Goal: Task Accomplishment & Management: Manage account settings

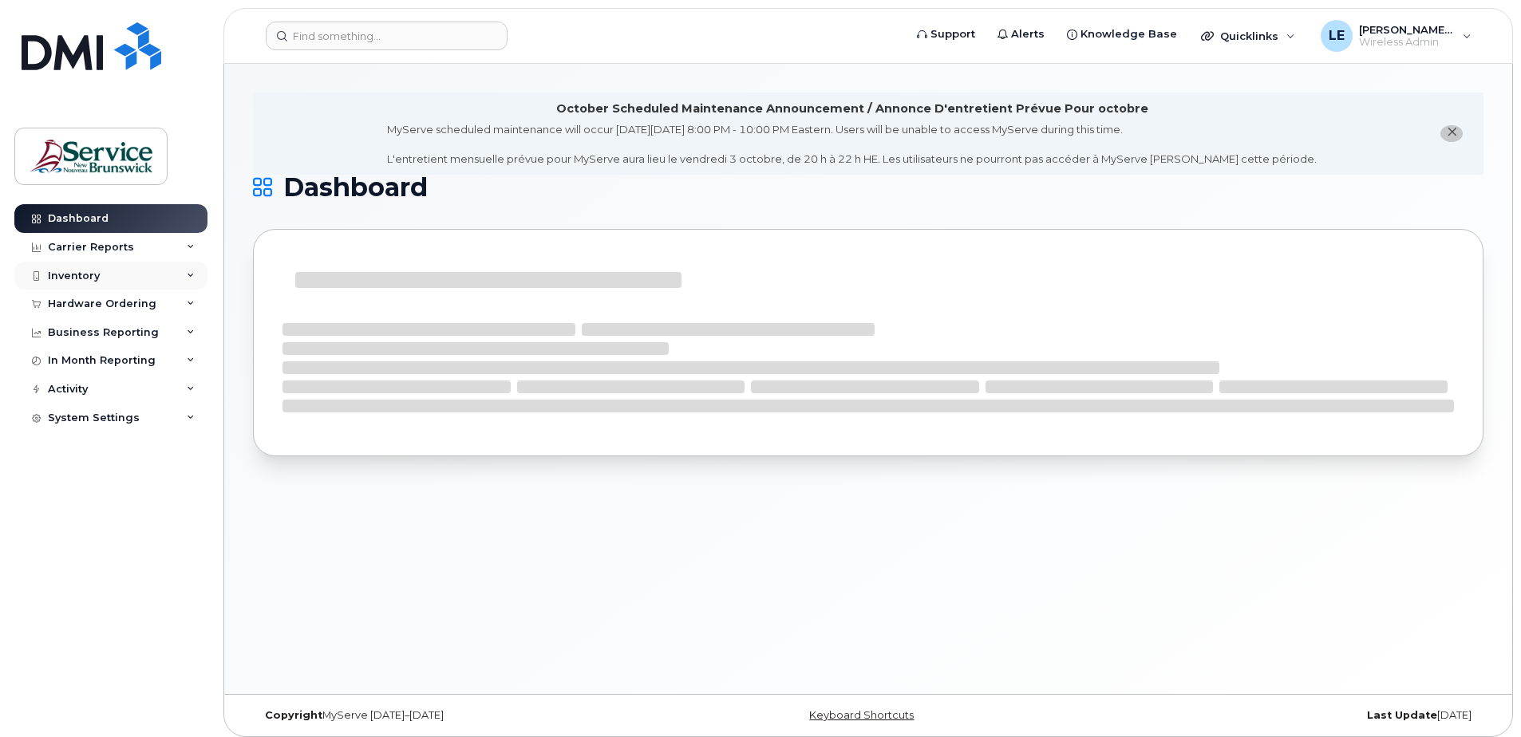
click at [72, 274] on div "Inventory" at bounding box center [74, 276] width 52 height 13
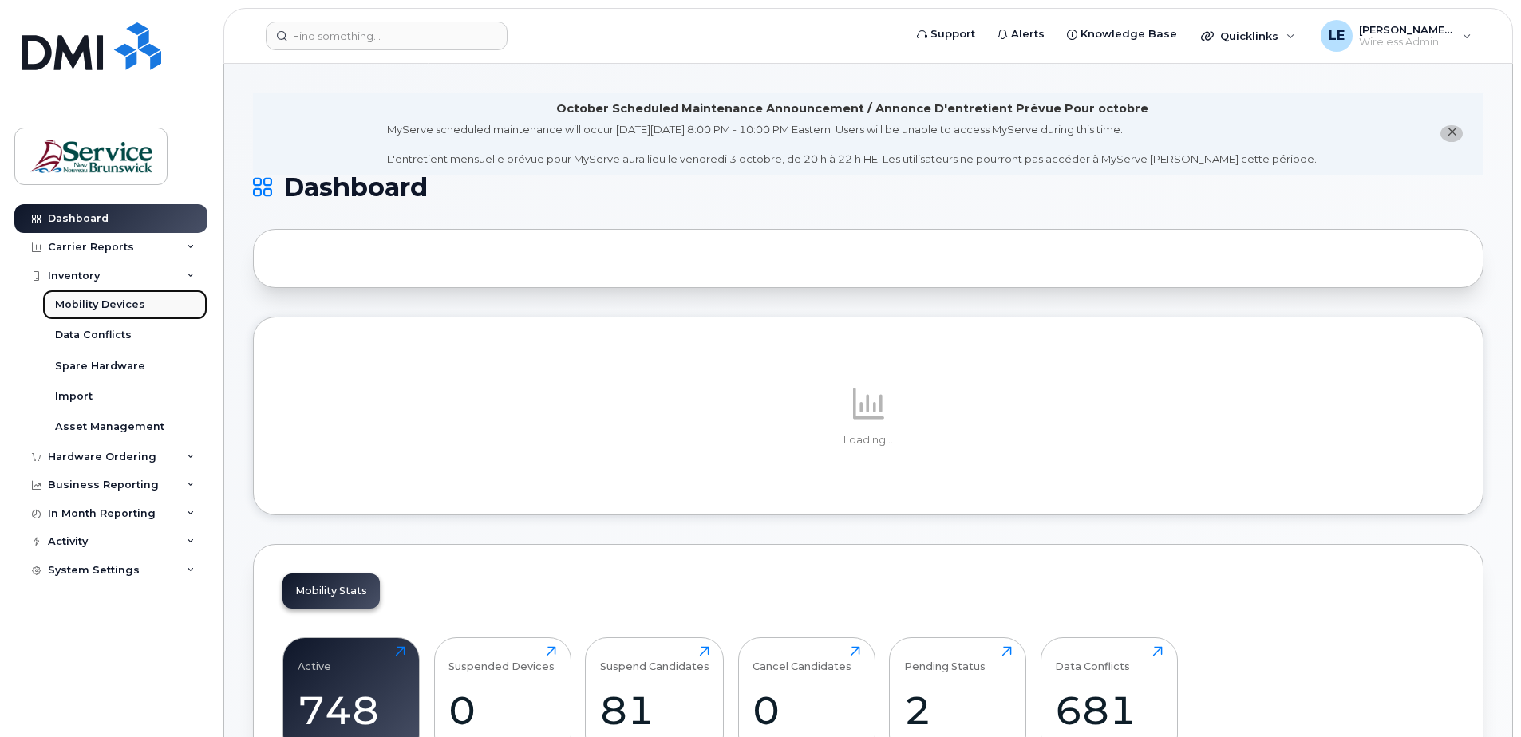
click at [79, 306] on div "Mobility Devices" at bounding box center [100, 305] width 90 height 14
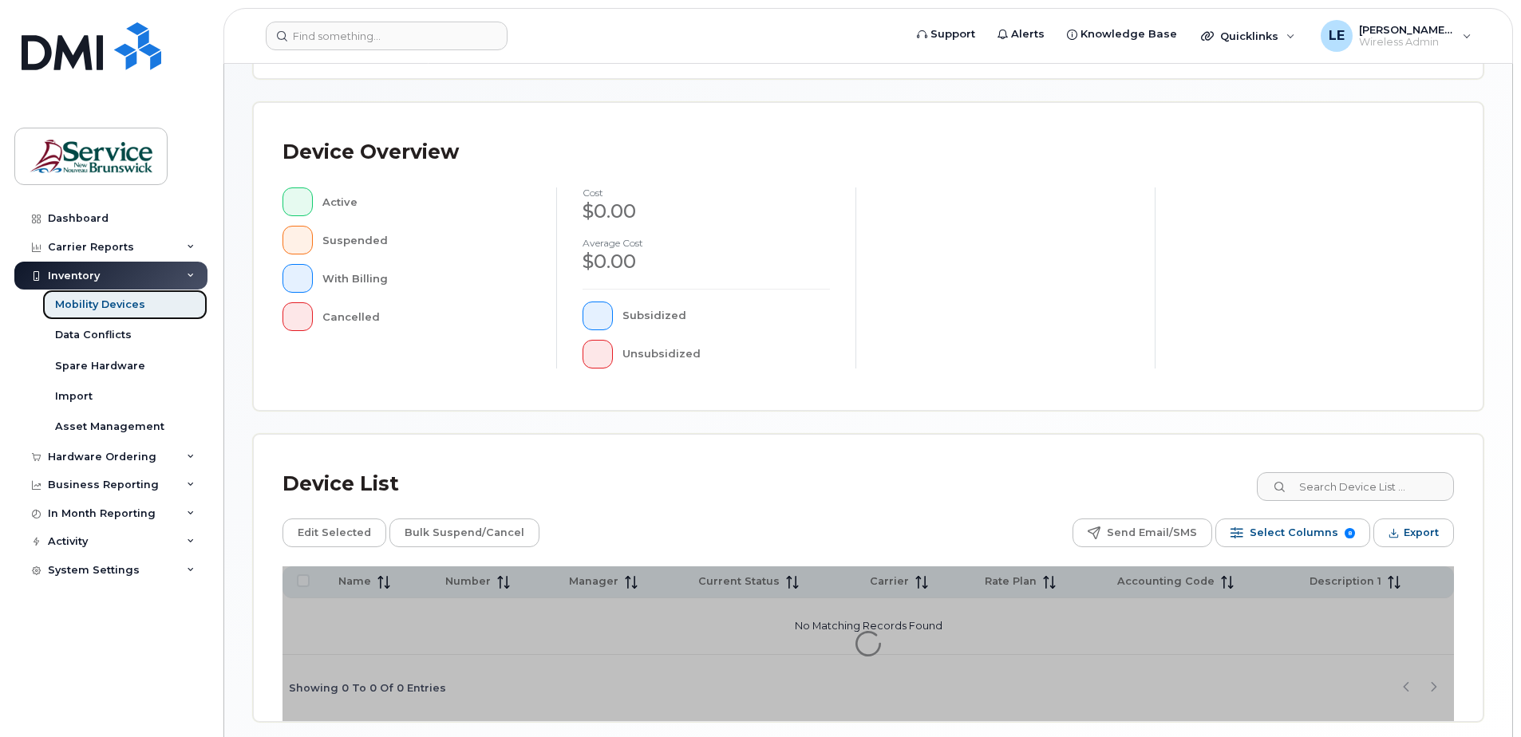
scroll to position [360, 0]
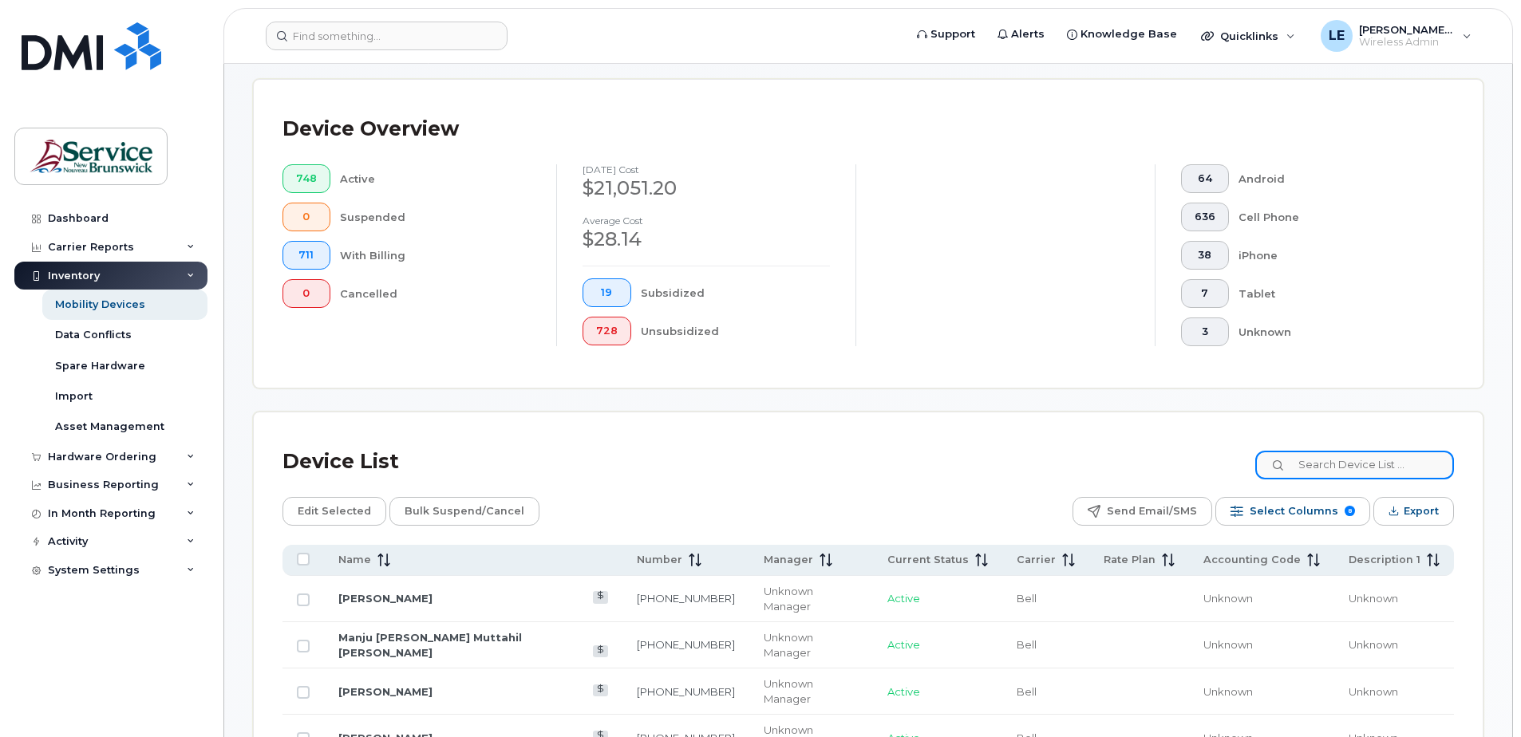
click at [1327, 452] on input at bounding box center [1354, 465] width 199 height 29
paste input "5062603842"
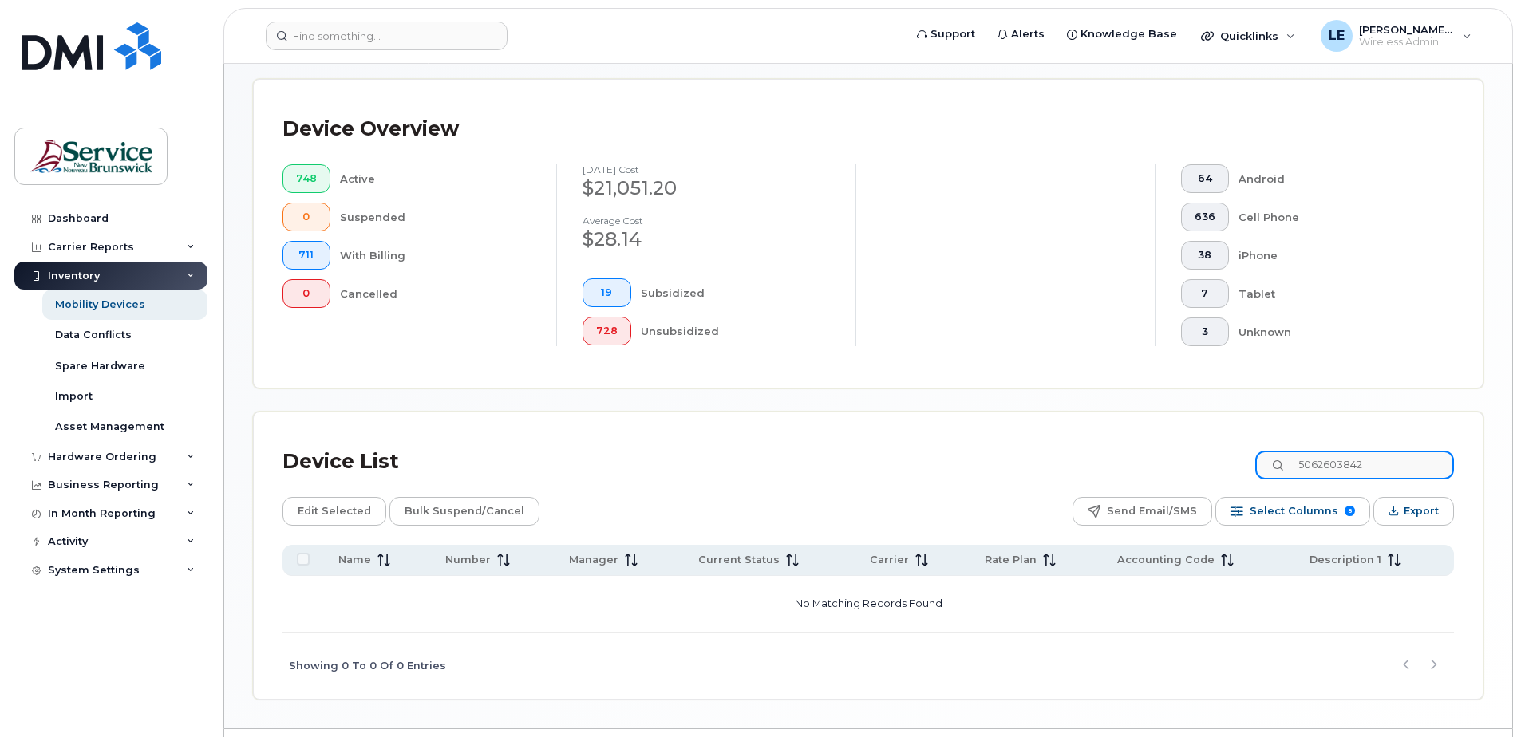
drag, startPoint x: 1394, startPoint y: 466, endPoint x: 1368, endPoint y: 468, distance: 26.4
click at [1368, 468] on input "5062603842" at bounding box center [1354, 465] width 199 height 29
drag, startPoint x: 1374, startPoint y: 463, endPoint x: 1299, endPoint y: 463, distance: 75.0
click at [1299, 463] on input "2506260384" at bounding box center [1354, 465] width 199 height 29
paste input "5062610157"
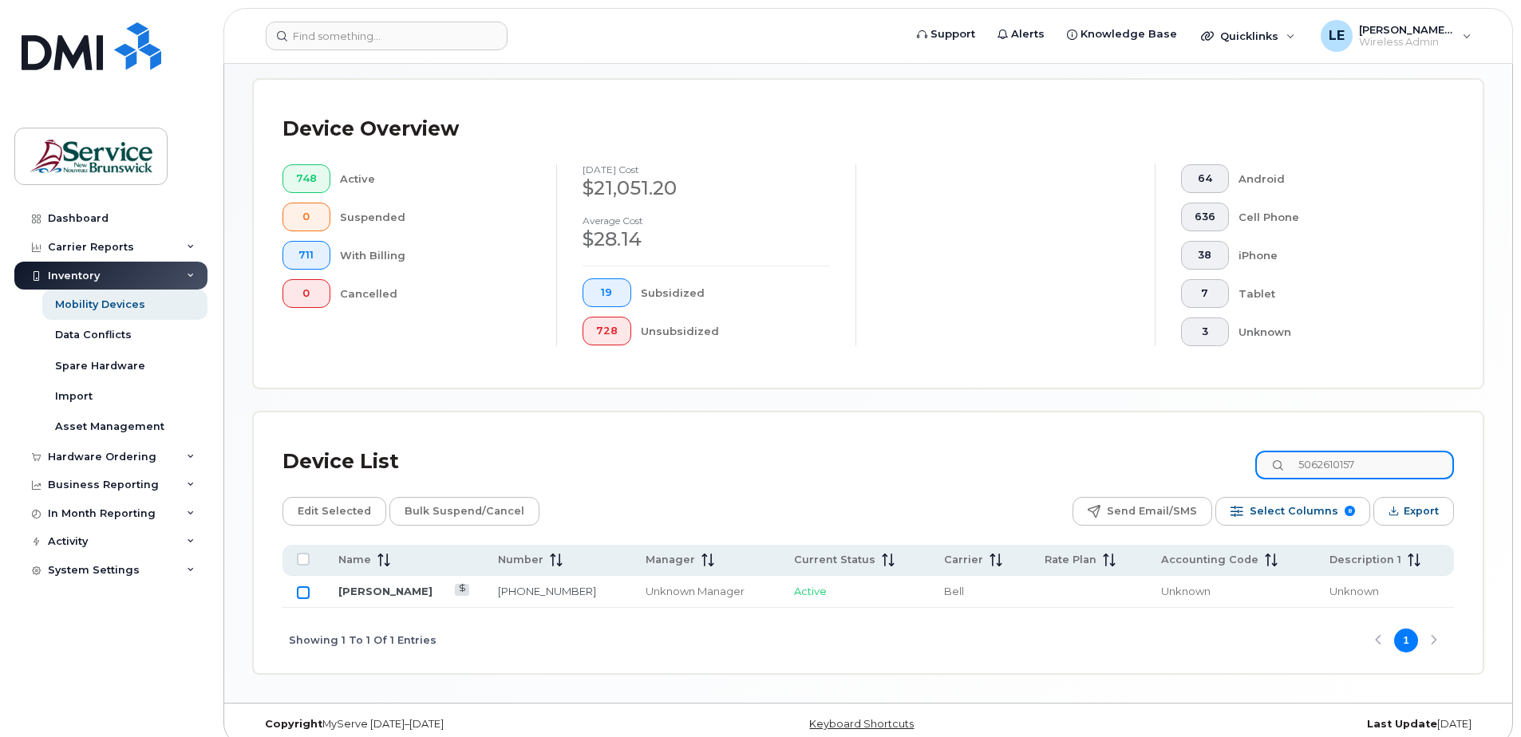
type input "5062610157"
click at [301, 594] on input "Row Unselected" at bounding box center [303, 592] width 13 height 13
checkbox input "true"
click at [461, 516] on span "Bulk Suspend/Cancel" at bounding box center [465, 511] width 120 height 24
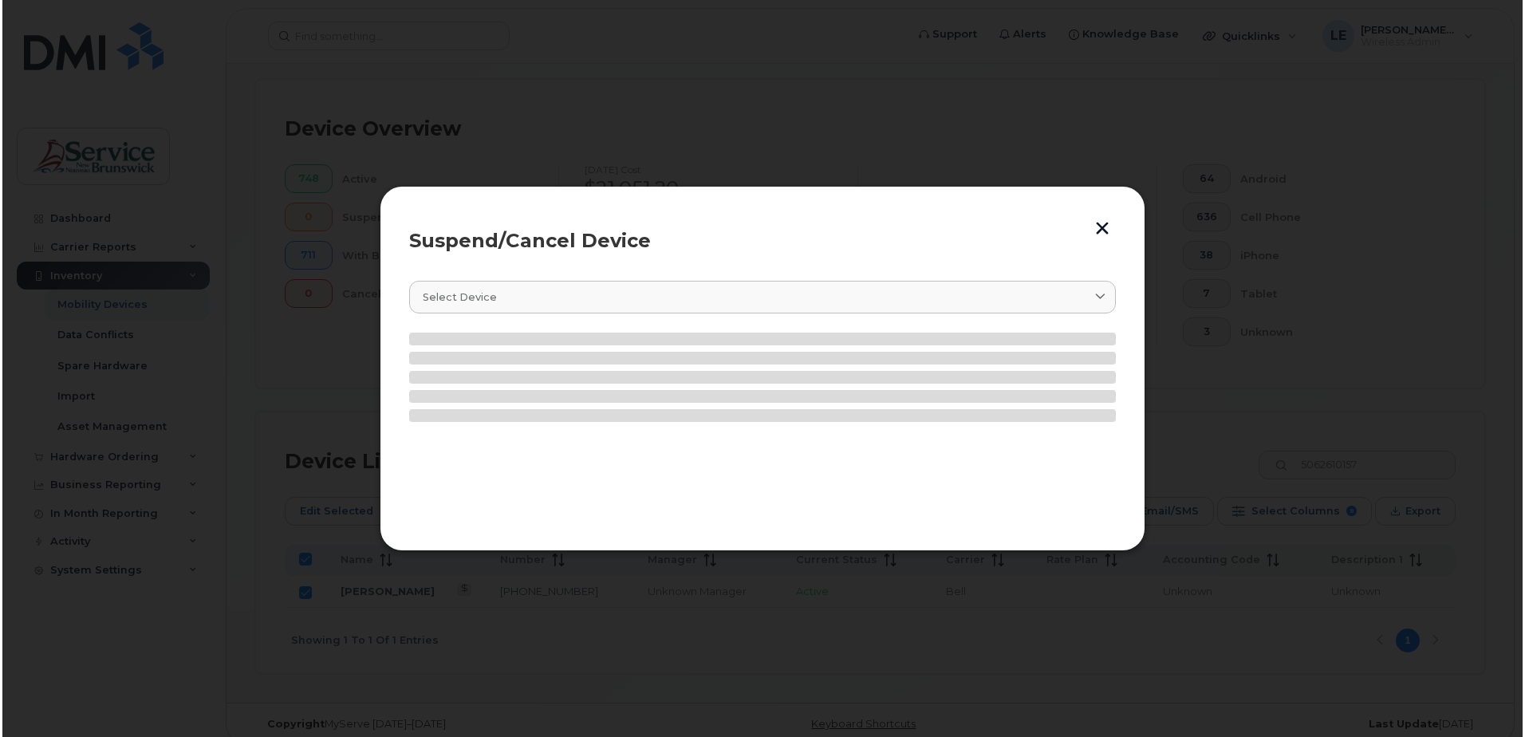
scroll to position [346, 0]
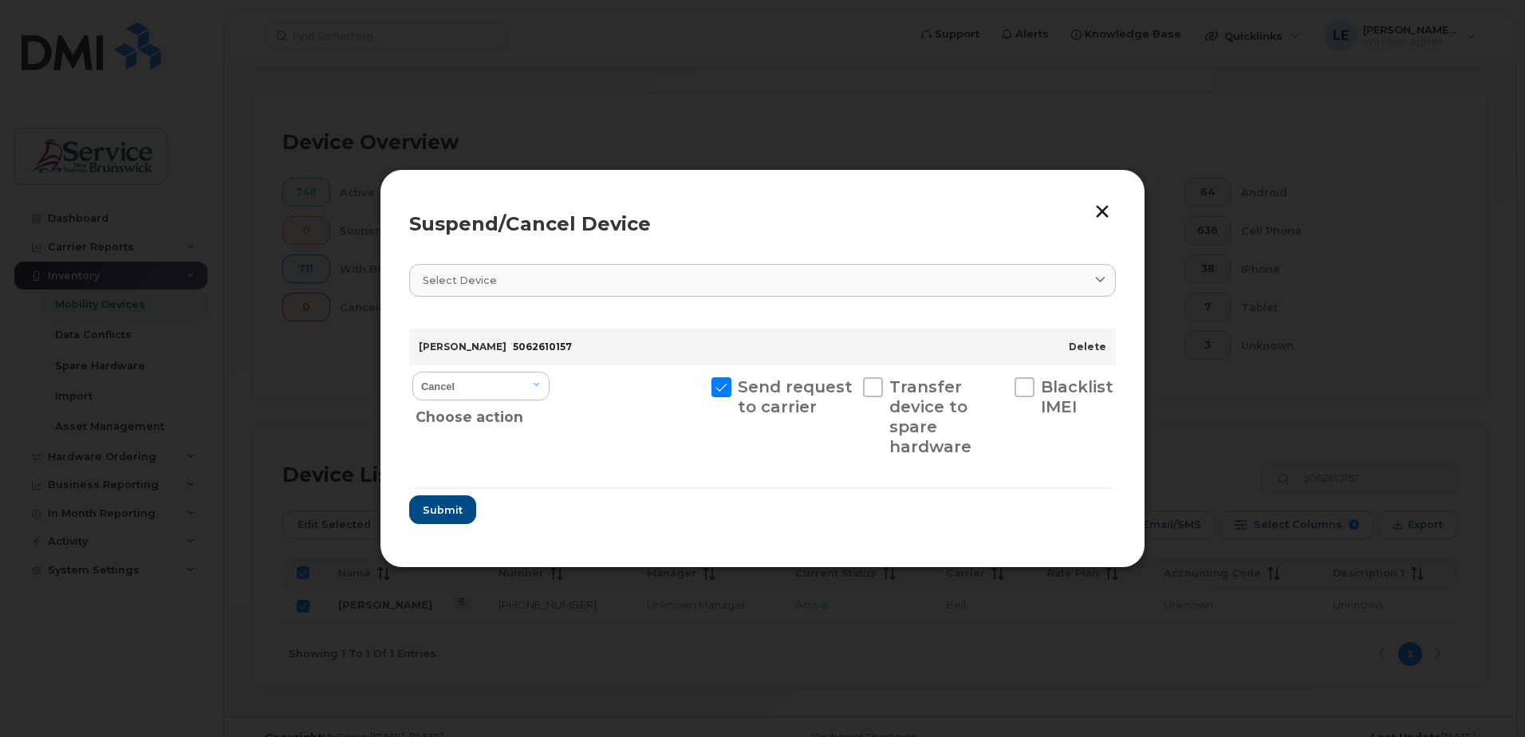
click at [1087, 343] on link "Delete" at bounding box center [1087, 347] width 37 height 12
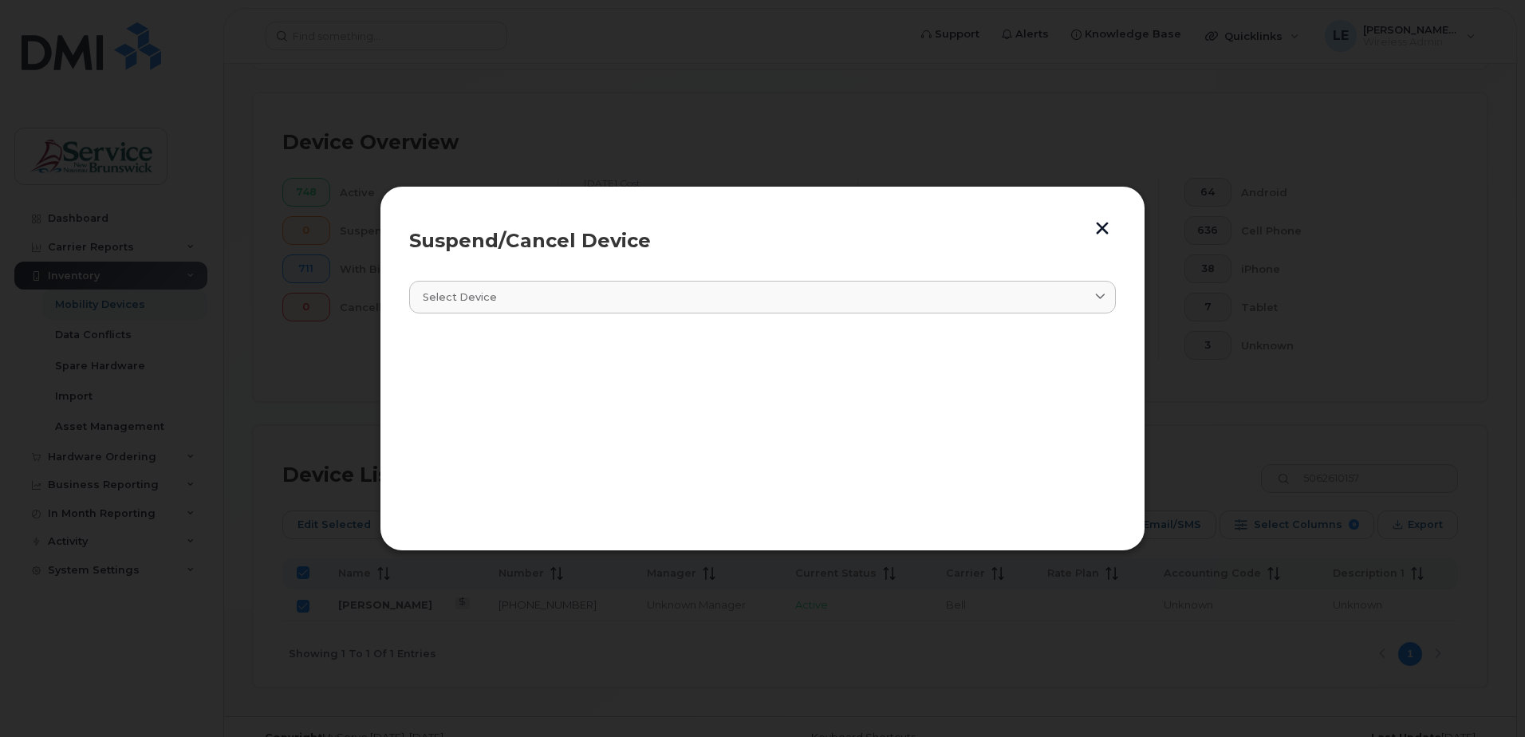
click at [1099, 230] on button "button" at bounding box center [1103, 228] width 24 height 26
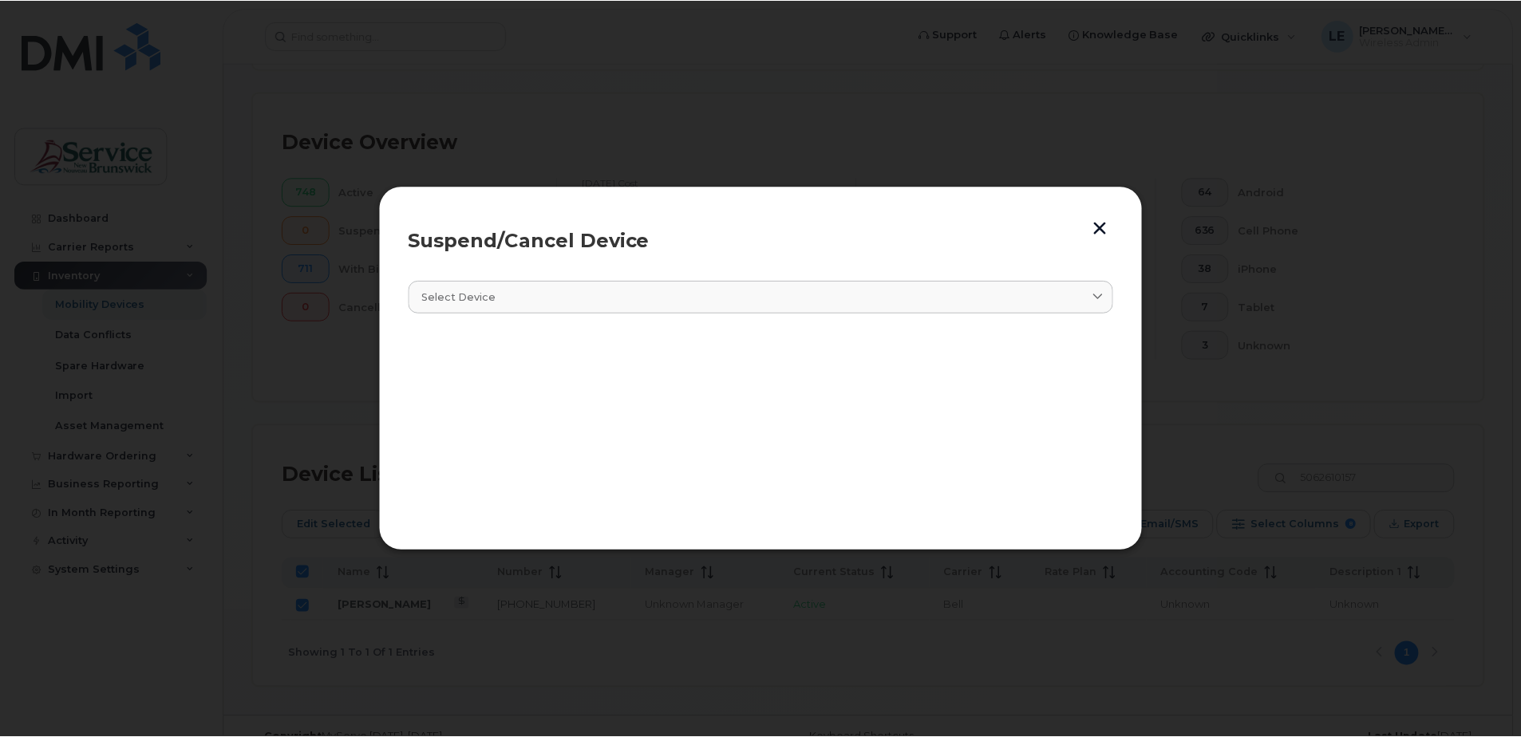
scroll to position [360, 0]
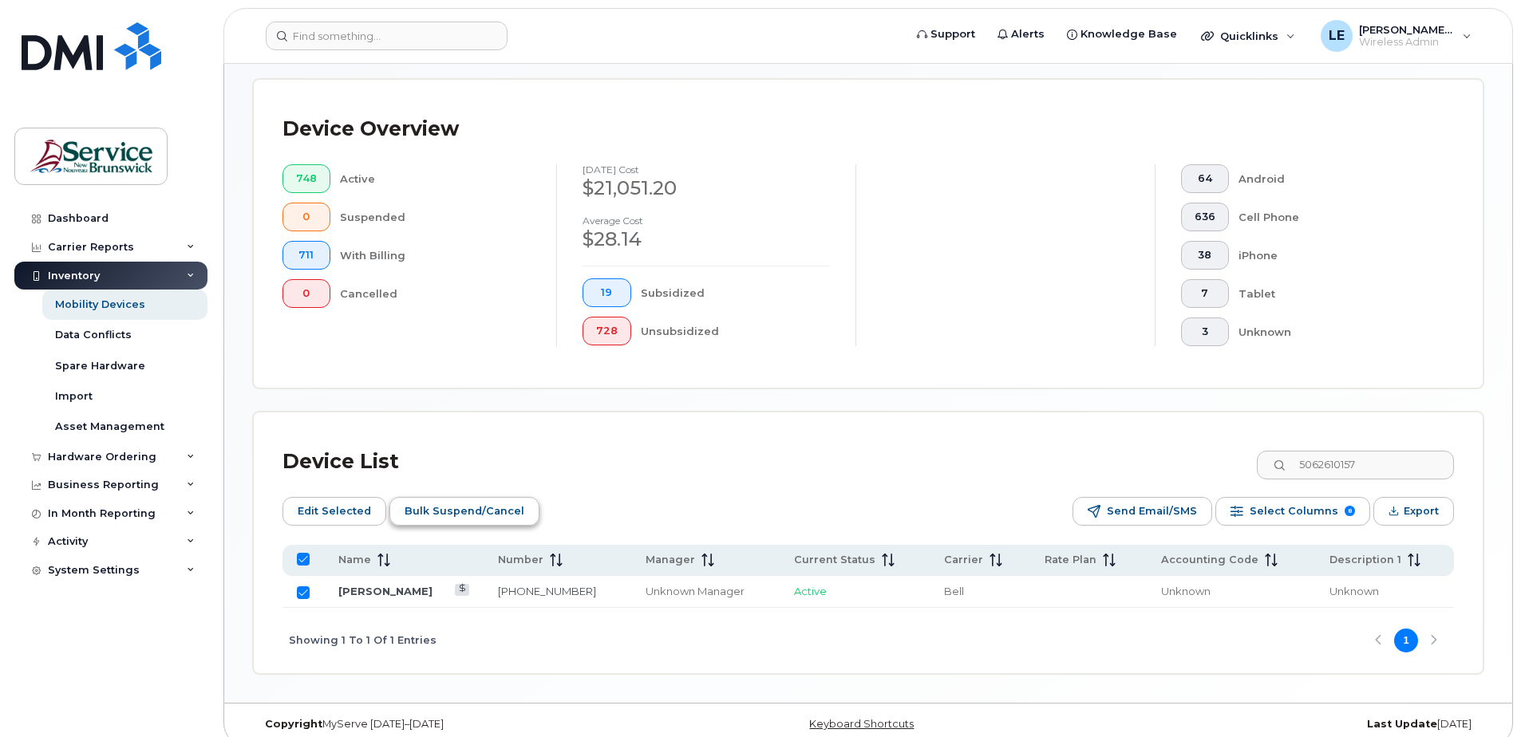
click at [456, 511] on span "Bulk Suspend/Cancel" at bounding box center [465, 511] width 120 height 24
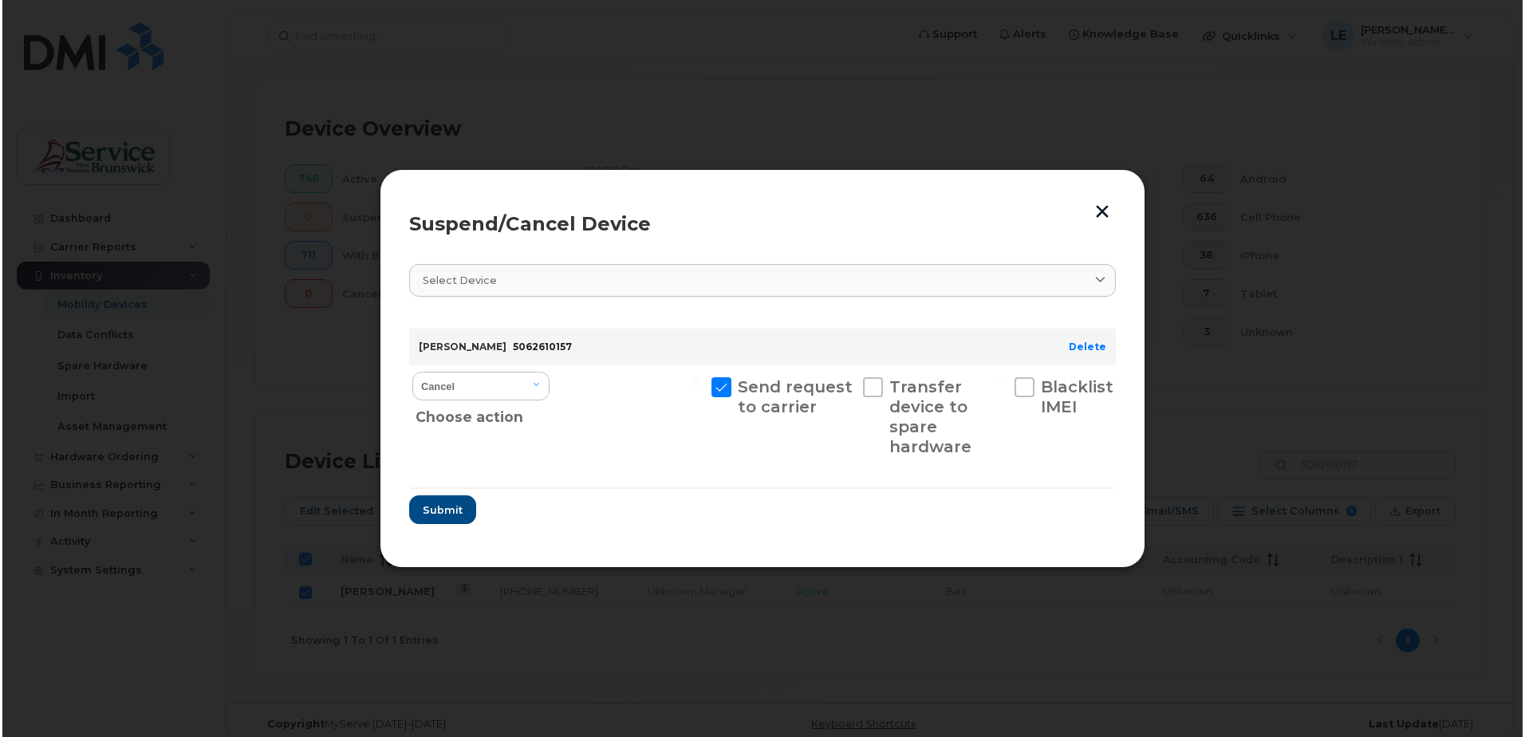
scroll to position [346, 0]
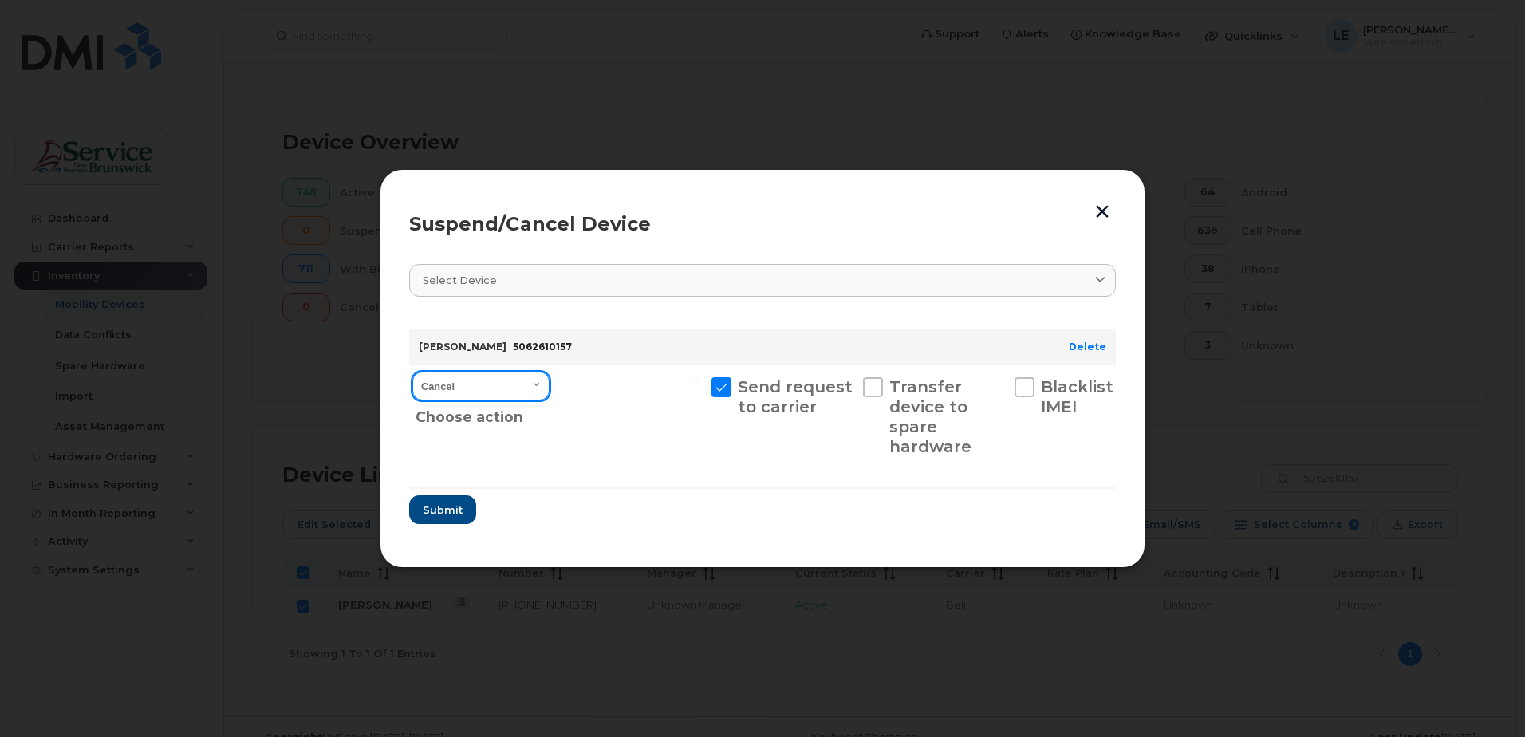
click at [530, 385] on select "Cancel Suspend - Extend Suspension Suspend - Reduced Rate Suspend - Full Rate S…" at bounding box center [480, 386] width 137 height 29
click at [645, 523] on form "Charly Goldrich 5062610157 Delete Cancel Suspend - Extend Suspension Suspend - …" at bounding box center [762, 420] width 707 height 208
click at [448, 517] on span "Submit" at bounding box center [442, 510] width 40 height 15
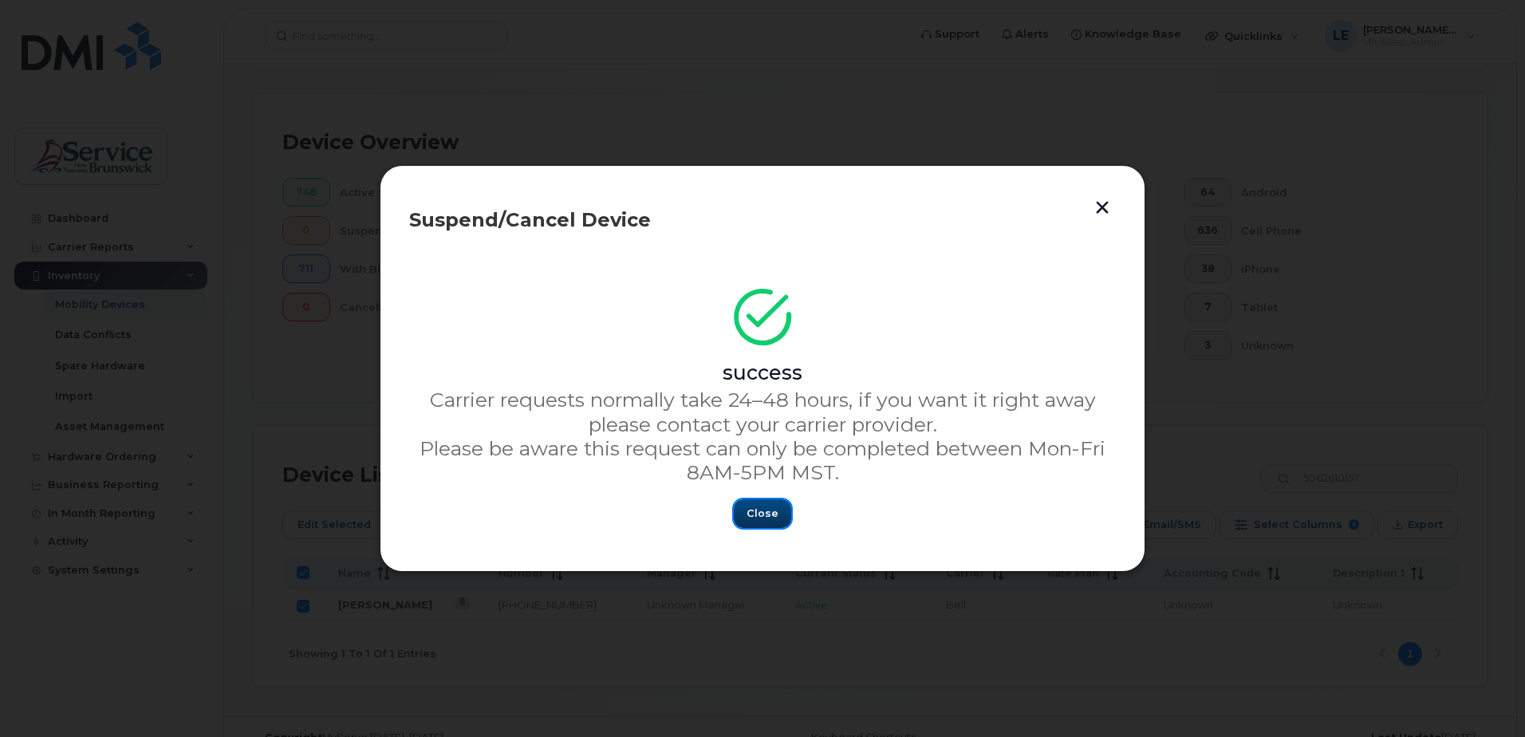
click at [762, 519] on span "Close" at bounding box center [763, 513] width 32 height 15
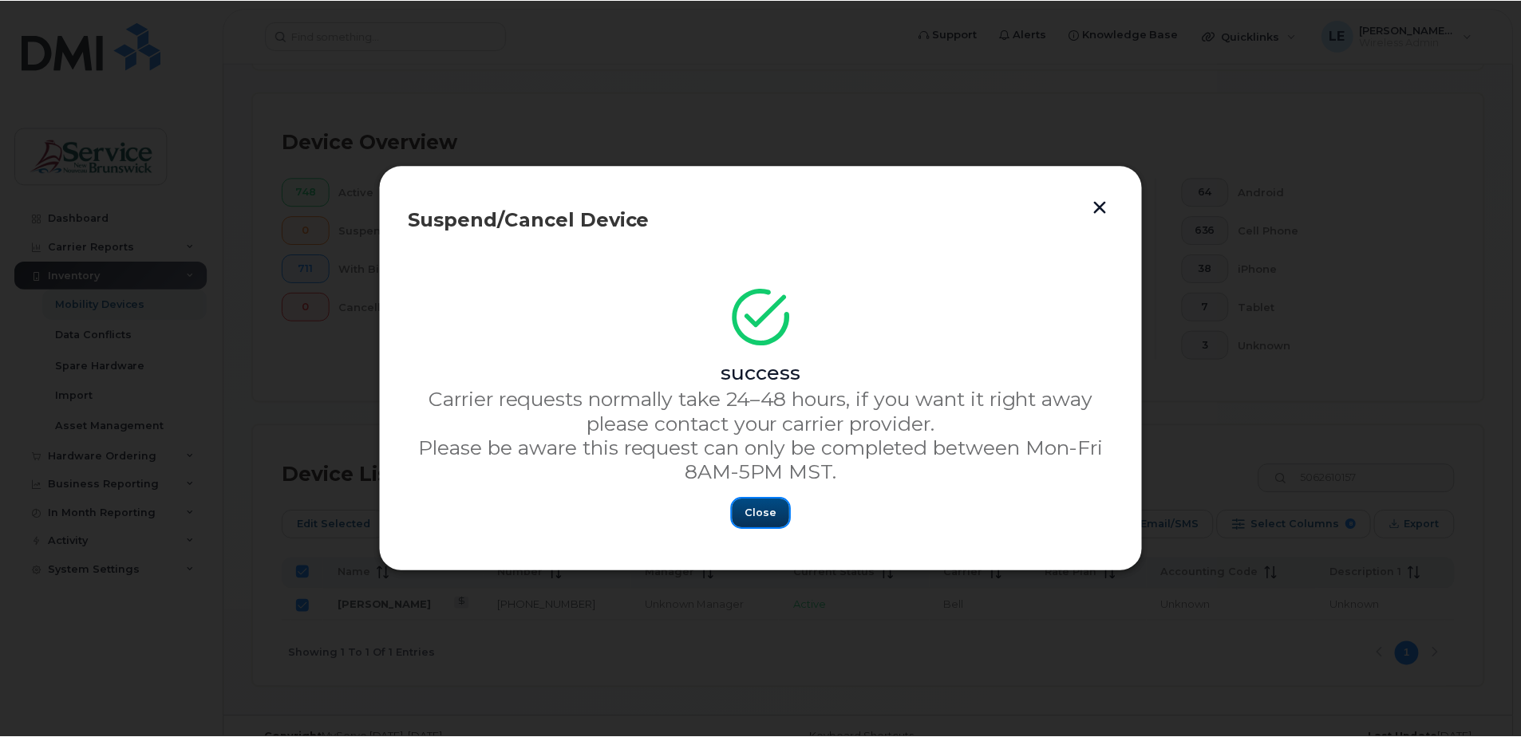
scroll to position [360, 0]
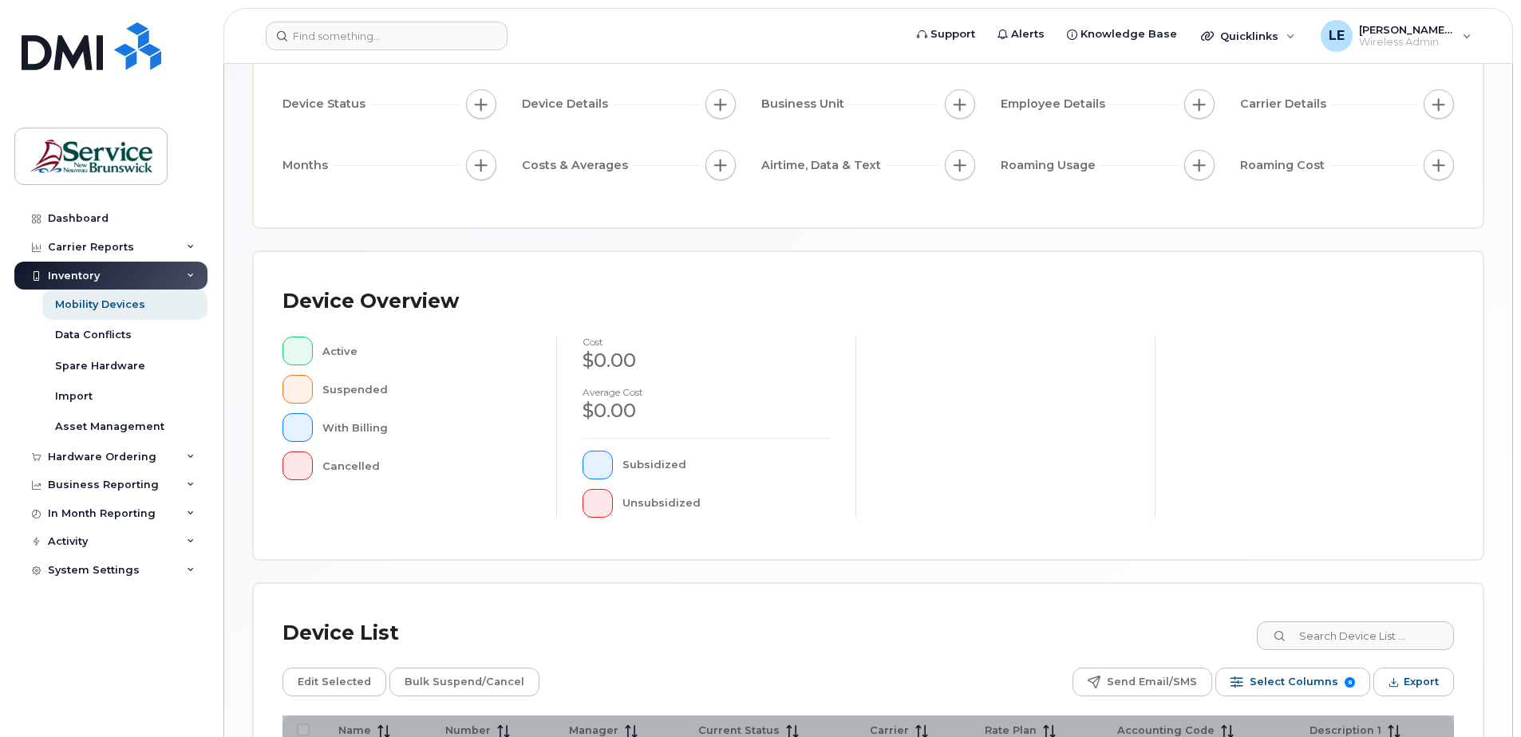
scroll to position [319, 0]
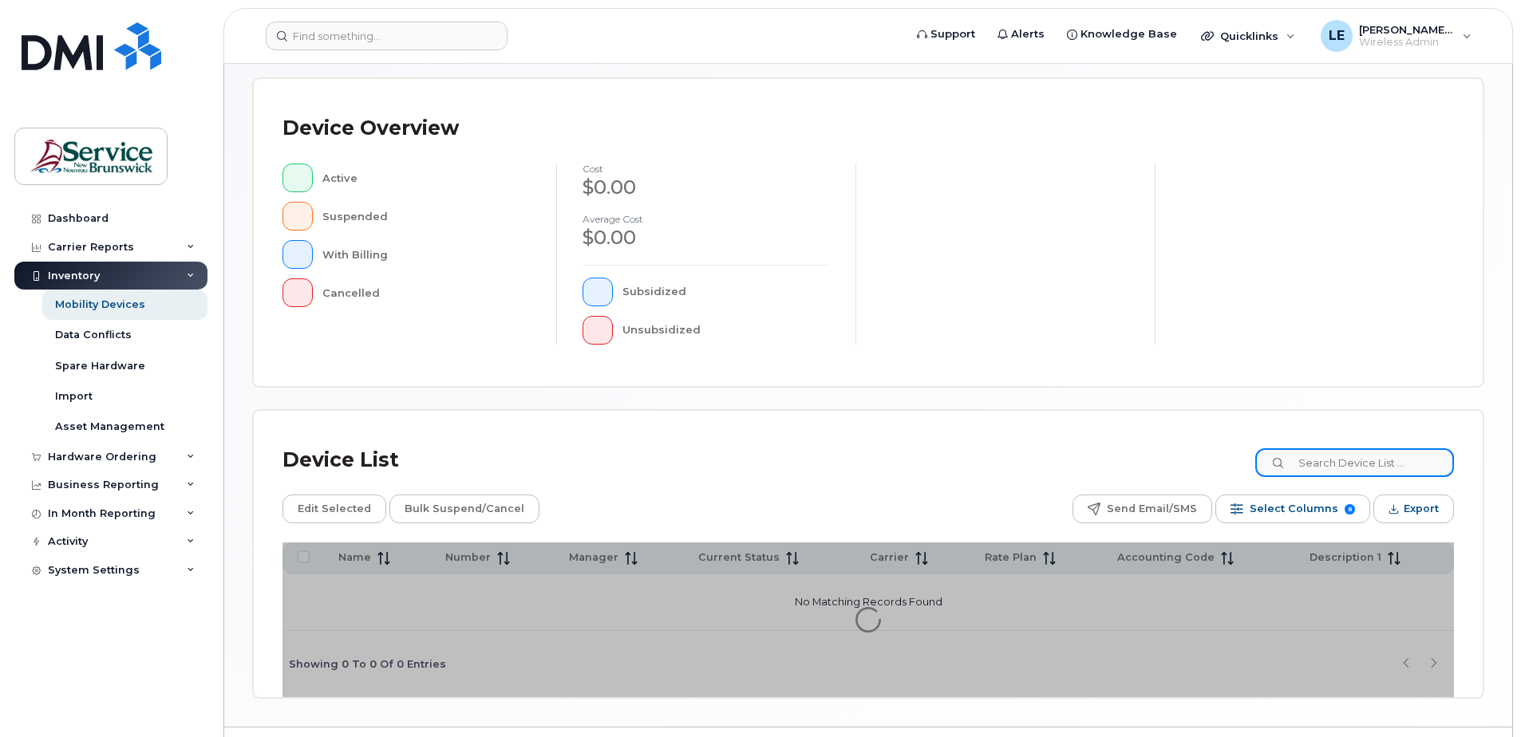
paste input "5062610157"
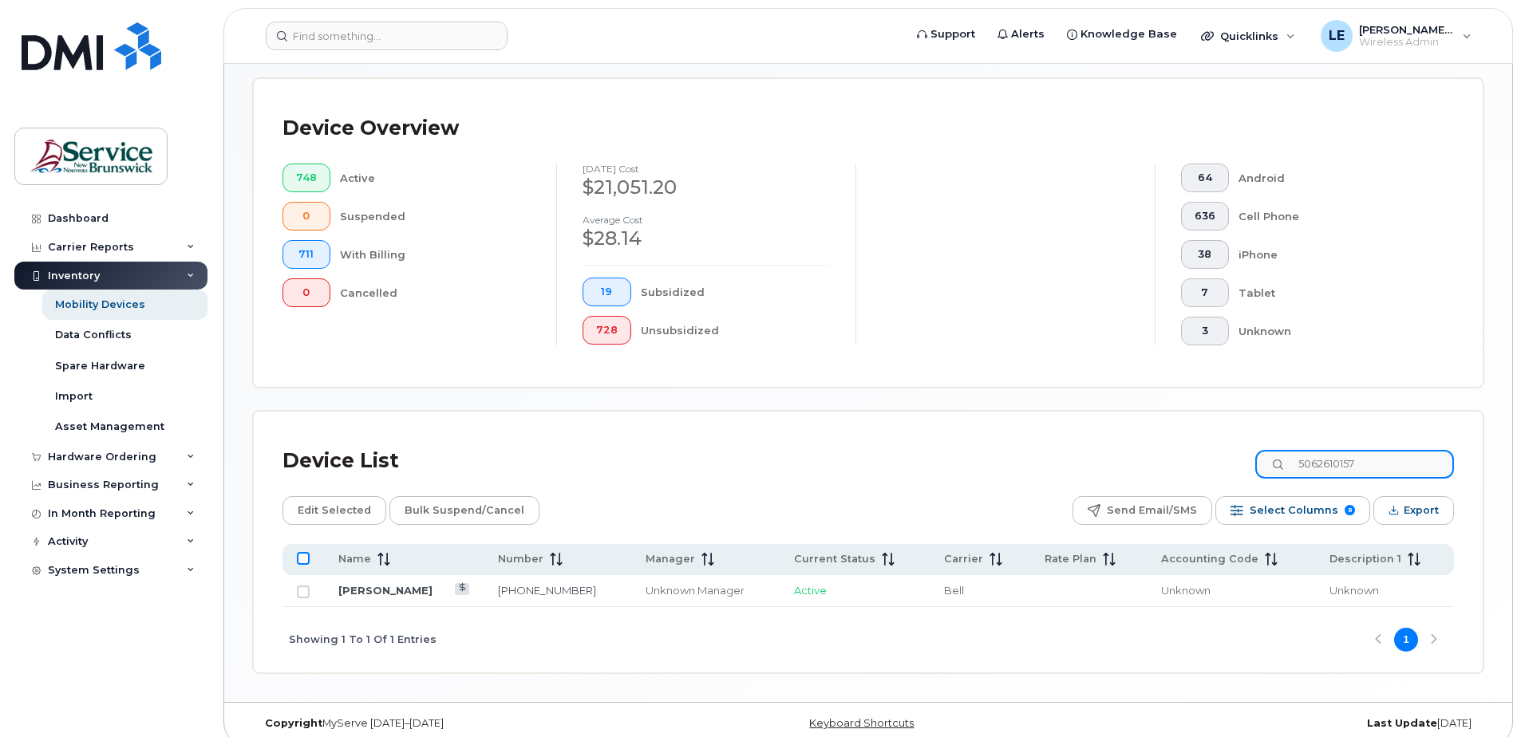
type input "5062610157"
click at [303, 559] on input "All items unselected" at bounding box center [303, 558] width 13 height 13
checkbox input "true"
click at [422, 508] on span "Bulk Suspend/Cancel" at bounding box center [465, 511] width 120 height 24
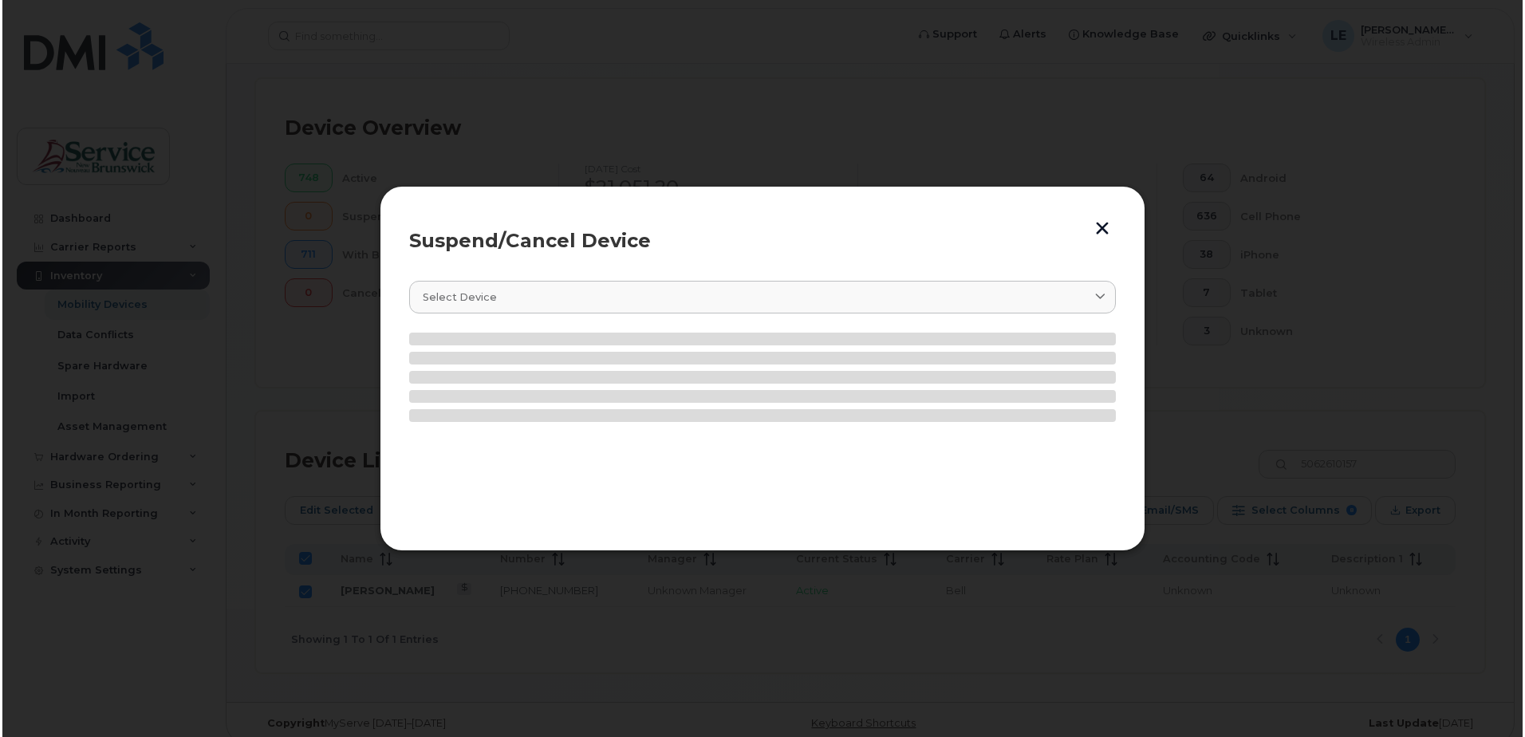
scroll to position [347, 0]
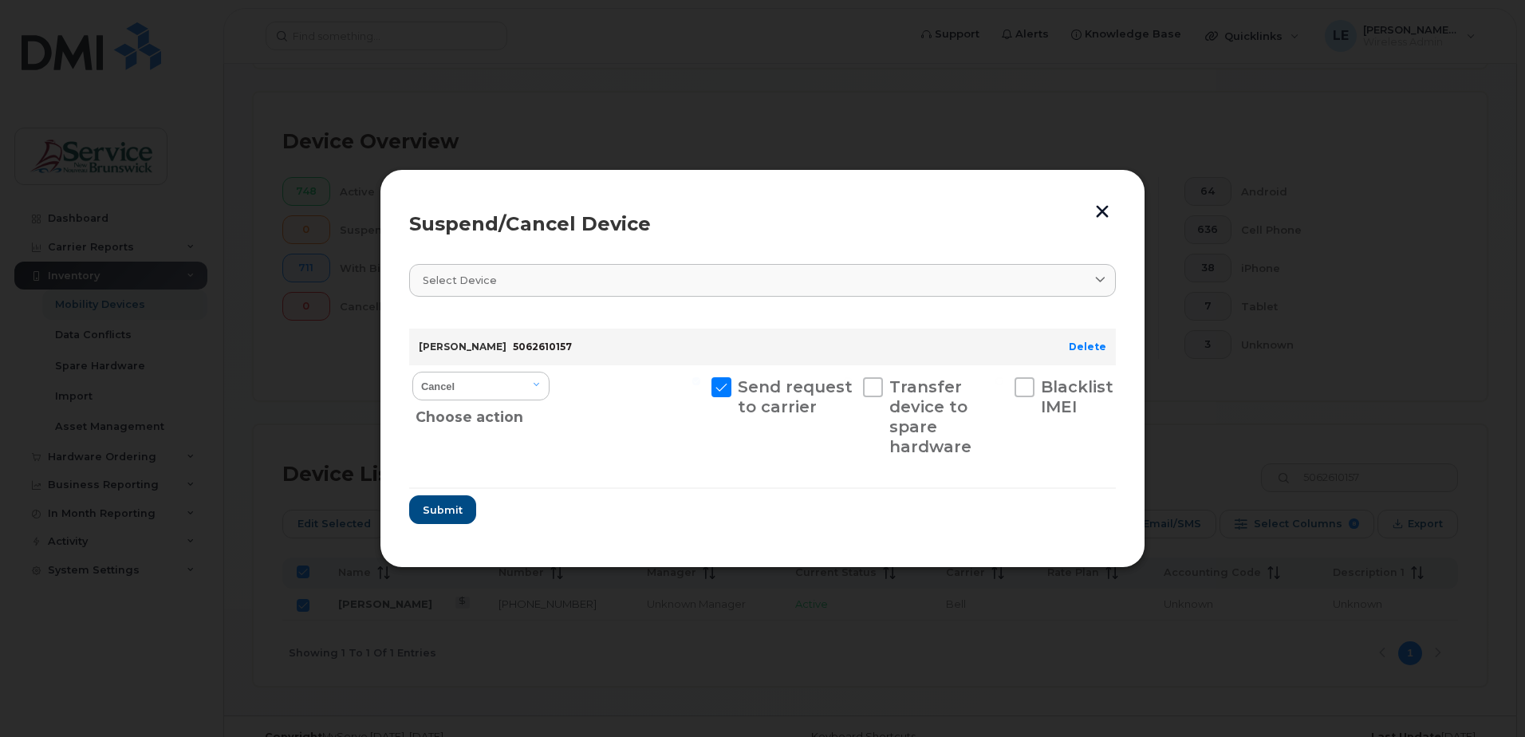
click at [1103, 207] on button "button" at bounding box center [1103, 211] width 24 height 26
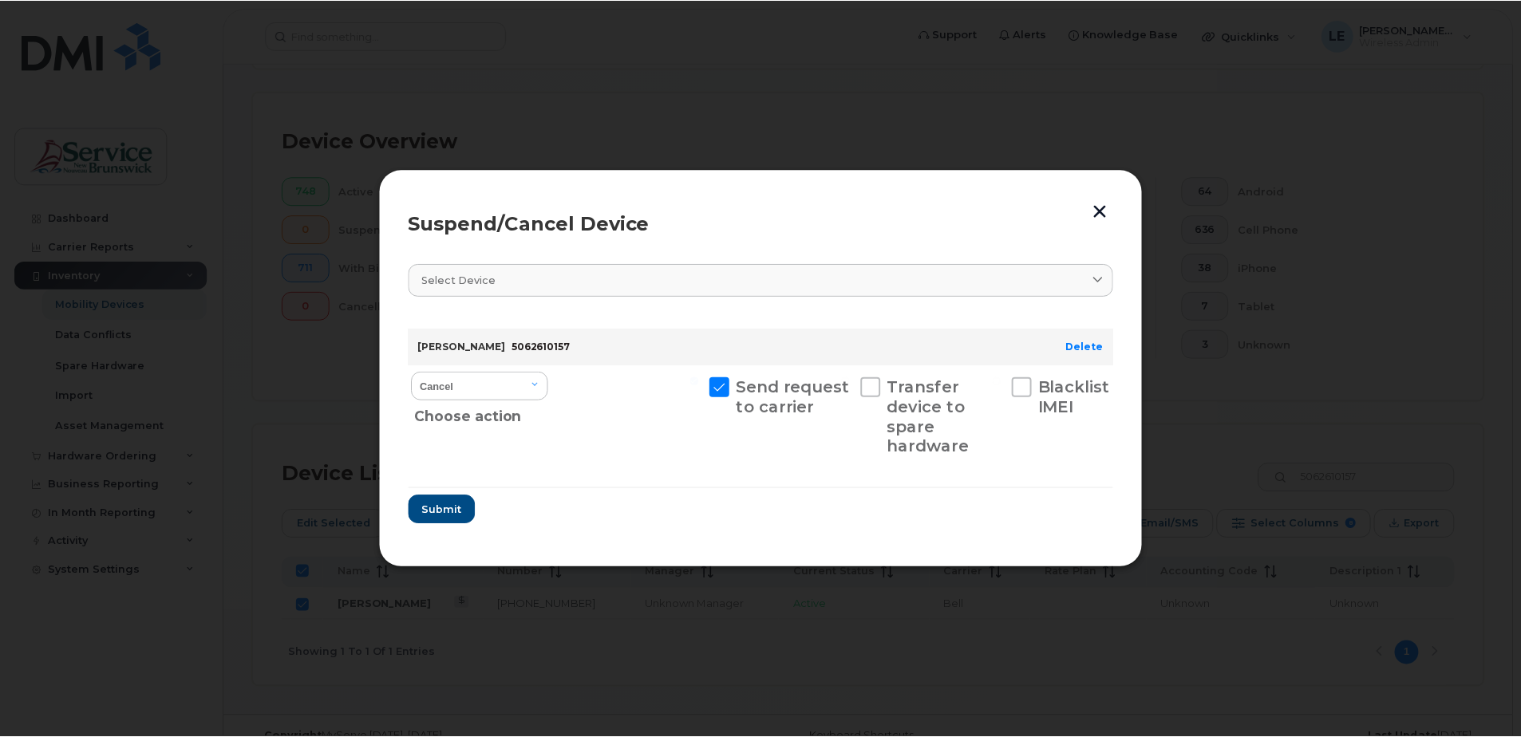
scroll to position [361, 0]
